Goal: Information Seeking & Learning: Check status

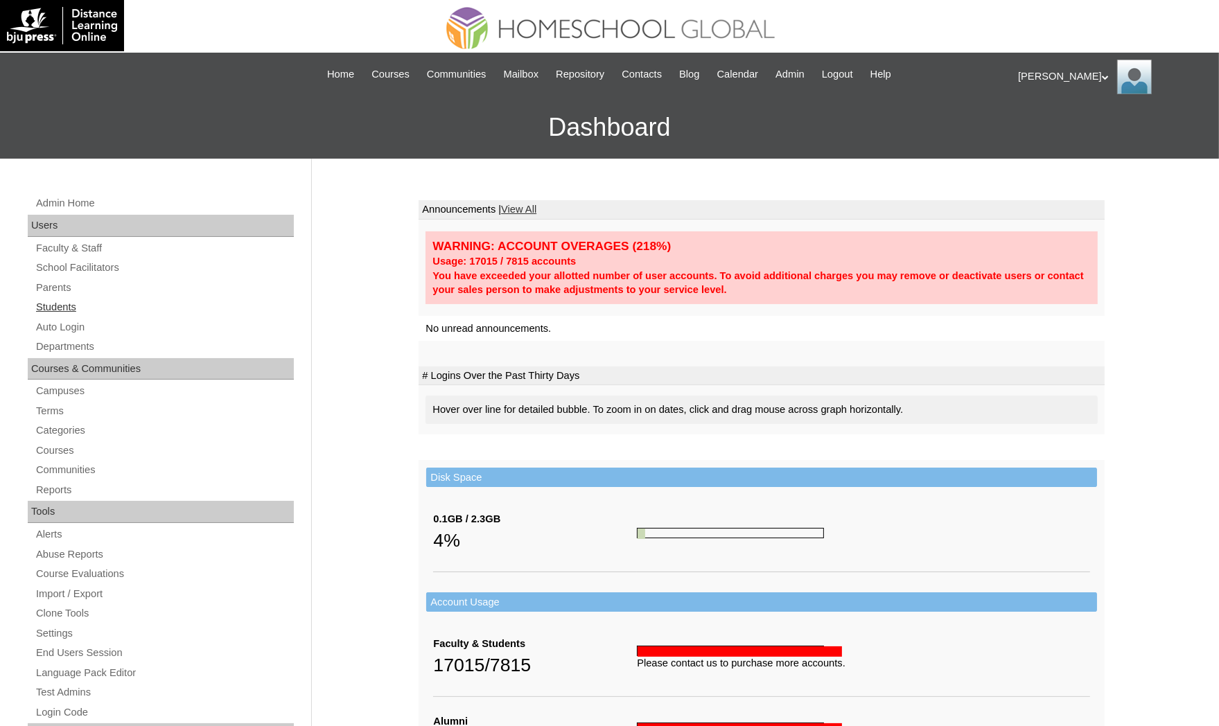
click at [137, 305] on link "Students" at bounding box center [164, 307] width 259 height 17
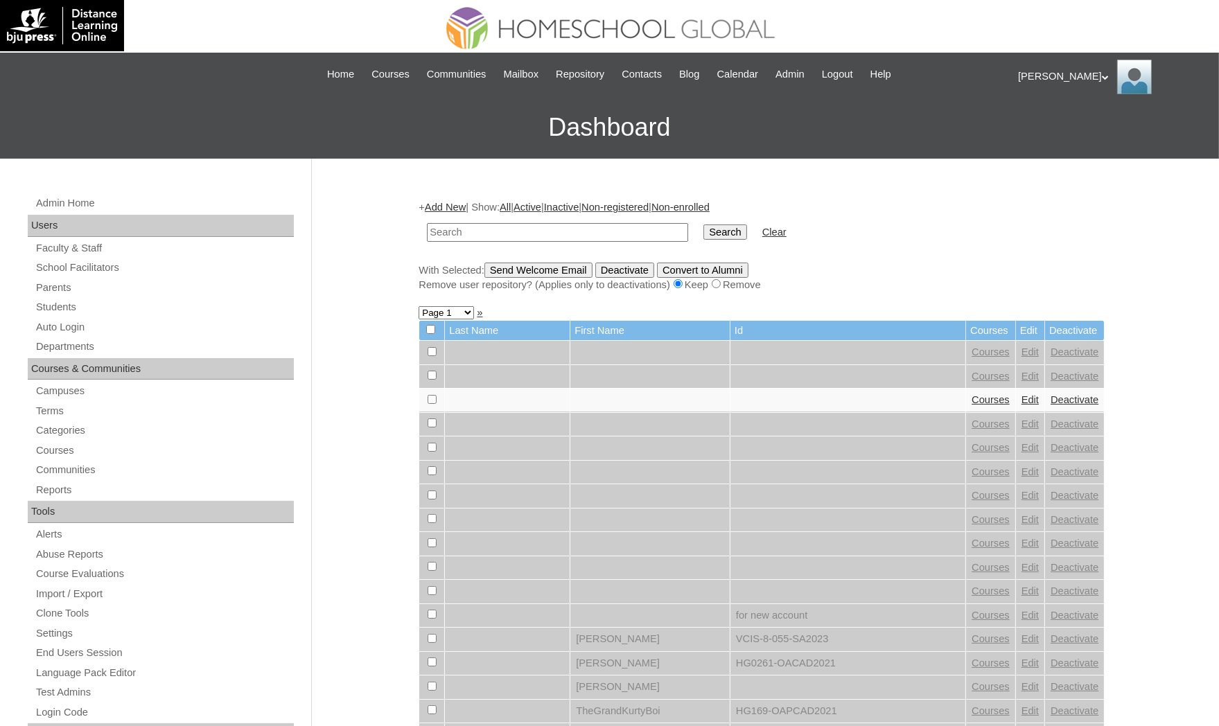
click at [540, 227] on input "text" at bounding box center [557, 232] width 261 height 19
type input "Zachary Ethan"
click at [703, 225] on input "Search" at bounding box center [724, 232] width 43 height 15
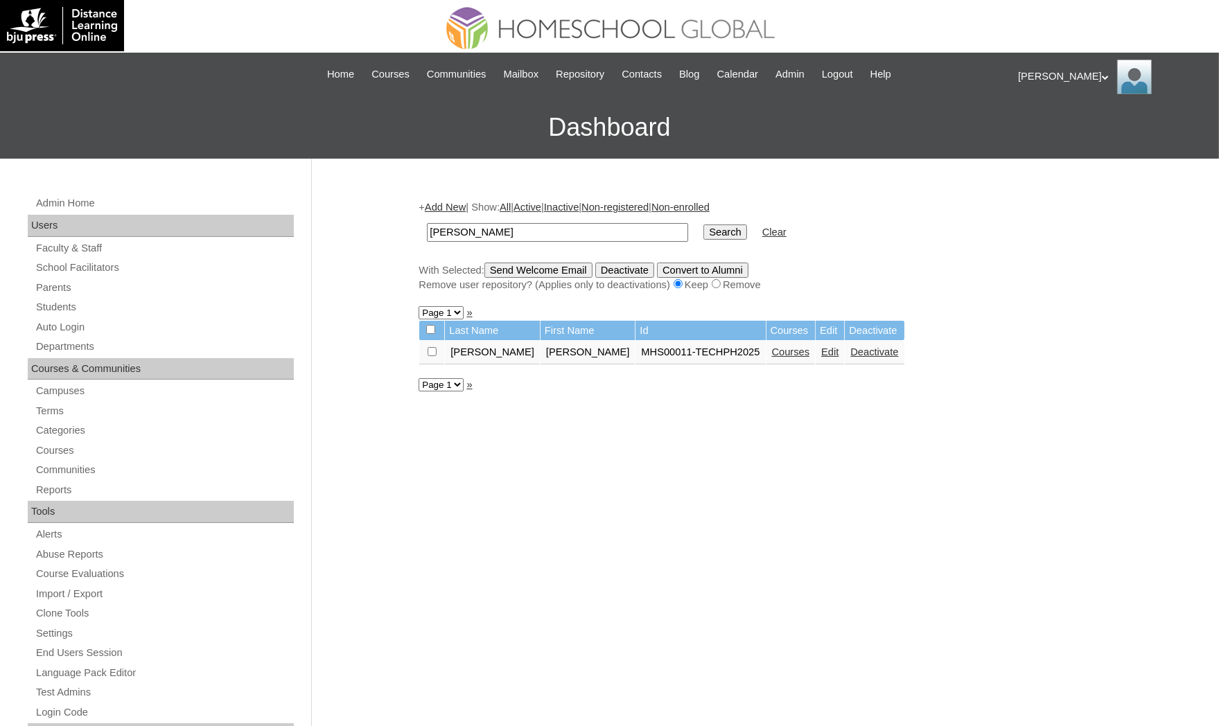
click at [772, 348] on link "Courses" at bounding box center [791, 351] width 38 height 11
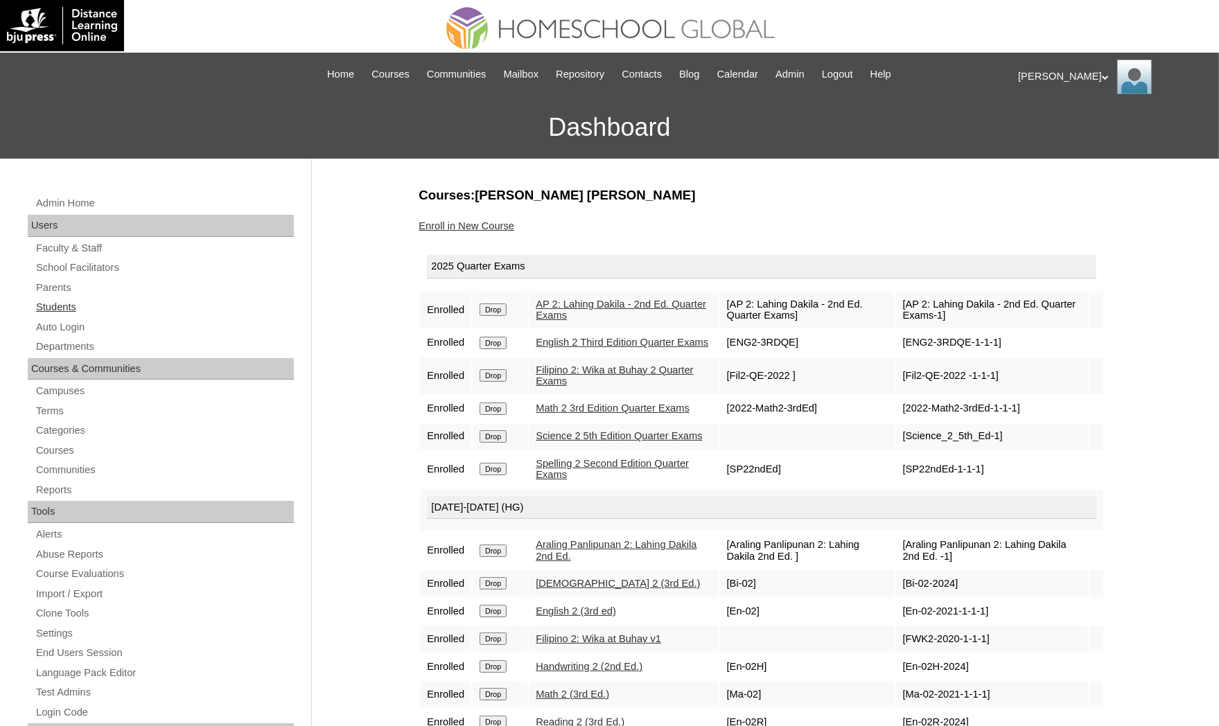
click at [134, 310] on link "Students" at bounding box center [164, 307] width 259 height 17
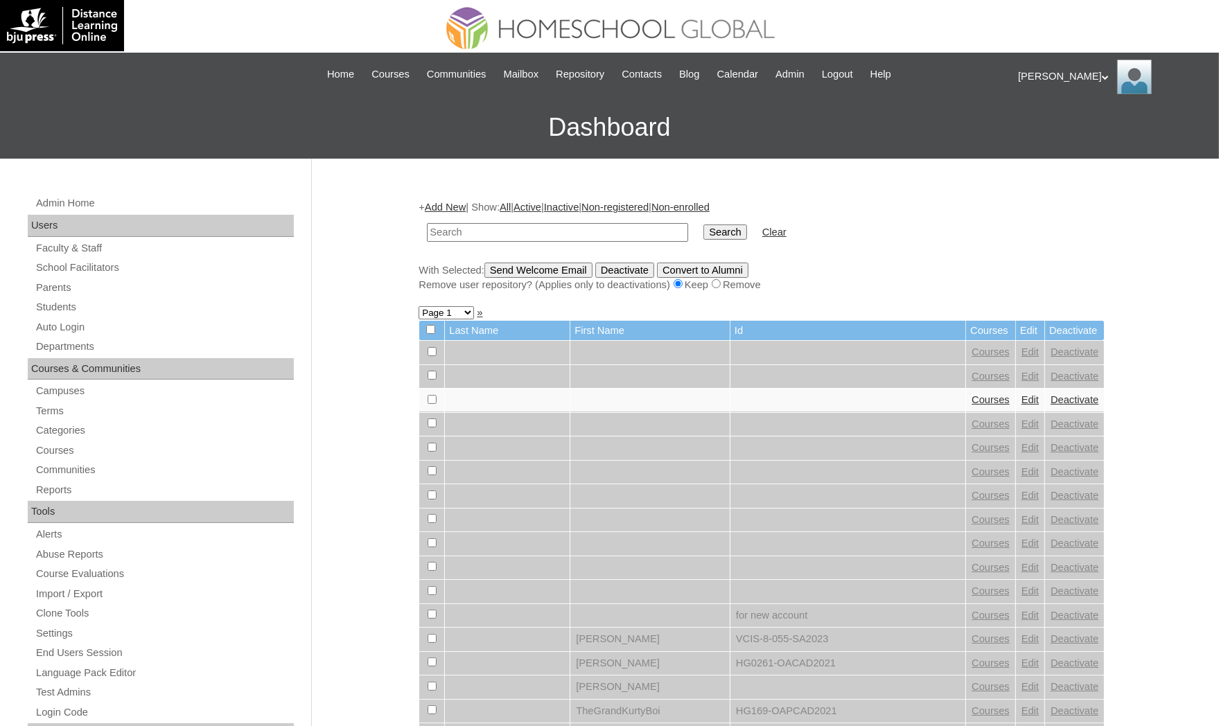
click at [480, 233] on input "text" at bounding box center [557, 232] width 261 height 19
type input "[PERSON_NAME]"
click at [703, 225] on input "Search" at bounding box center [724, 232] width 43 height 15
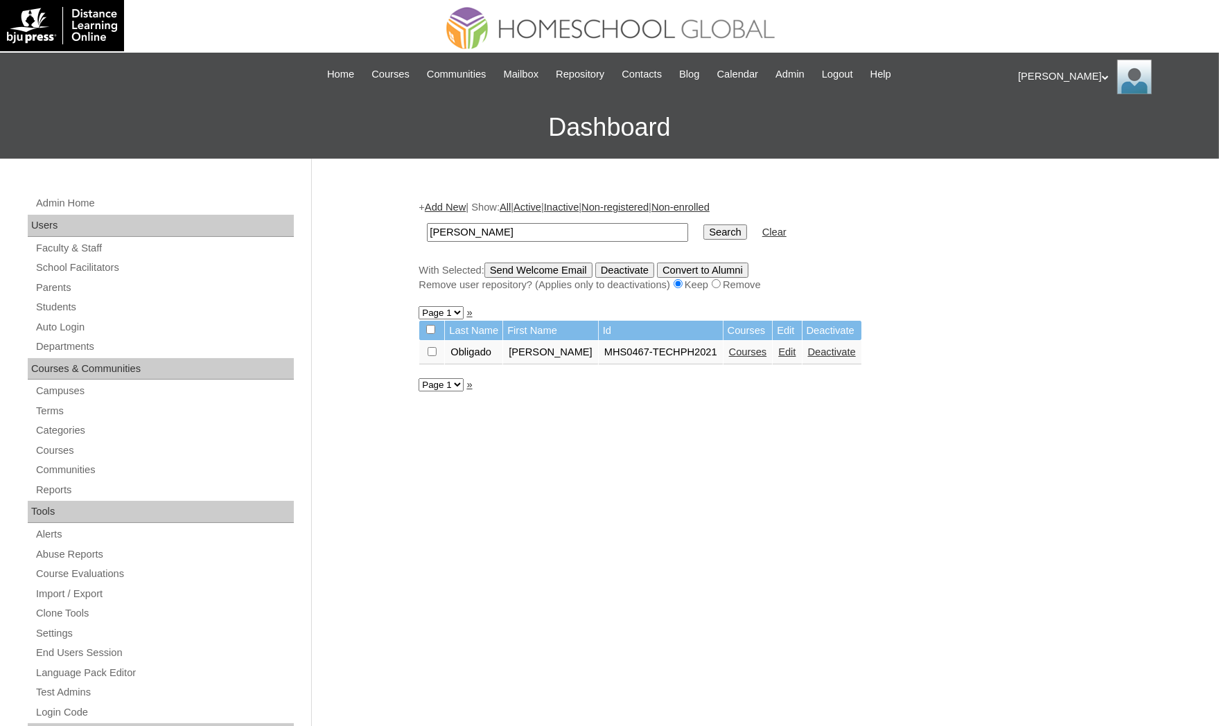
click at [5, 634] on div "Admin Home Users Faculty & Staff School Facilitators Parents Students Auto Logi…" at bounding box center [609, 637] width 1219 height 956
click at [729, 352] on link "Courses" at bounding box center [748, 351] width 38 height 11
